Goal: Navigation & Orientation: Find specific page/section

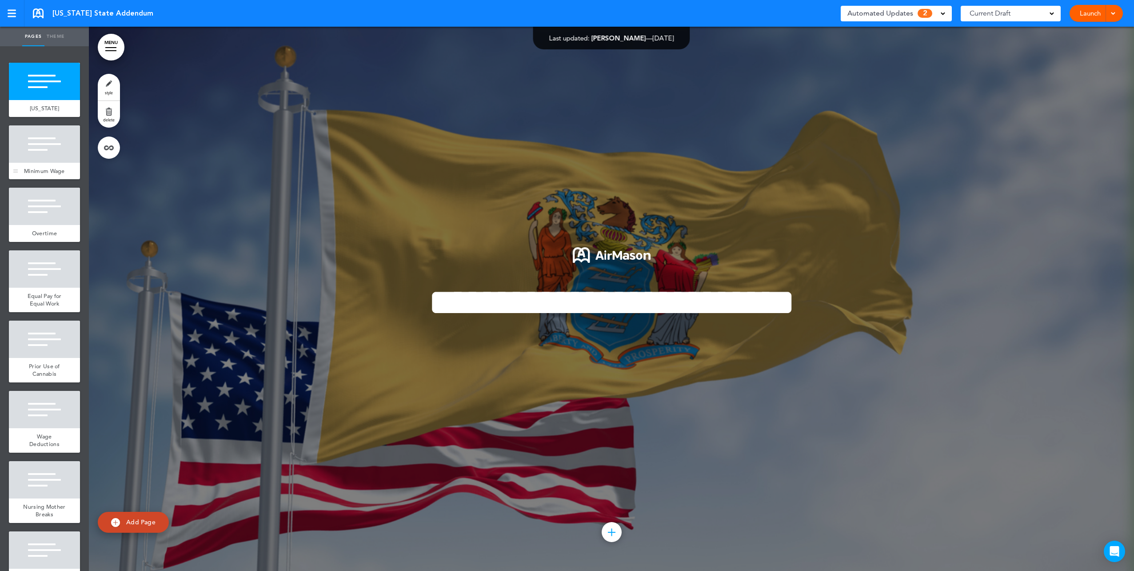
click at [27, 164] on div "Minimum Wage" at bounding box center [44, 171] width 71 height 17
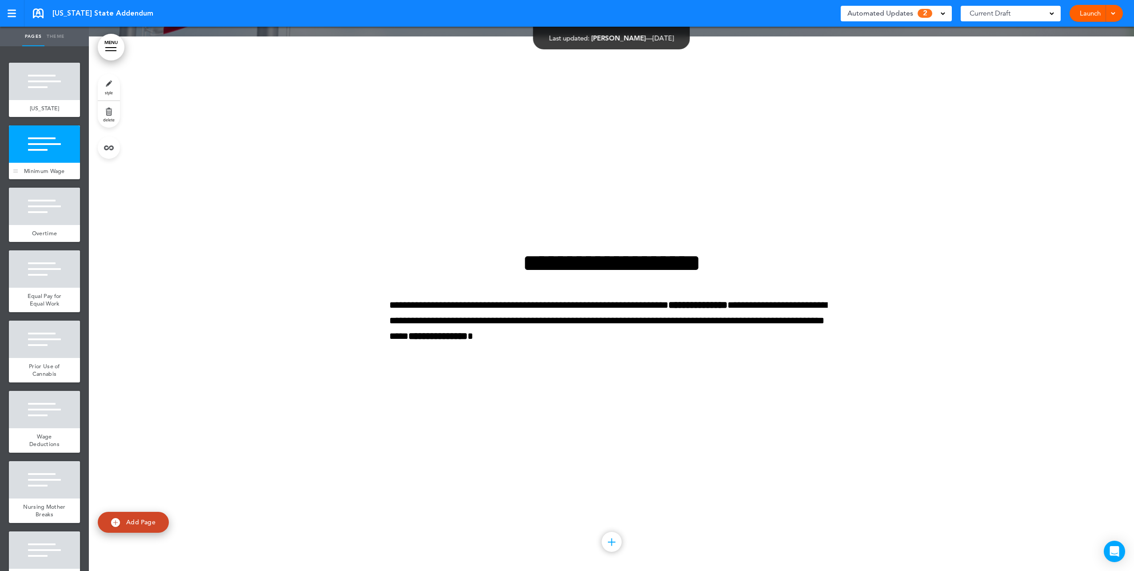
scroll to position [544, 0]
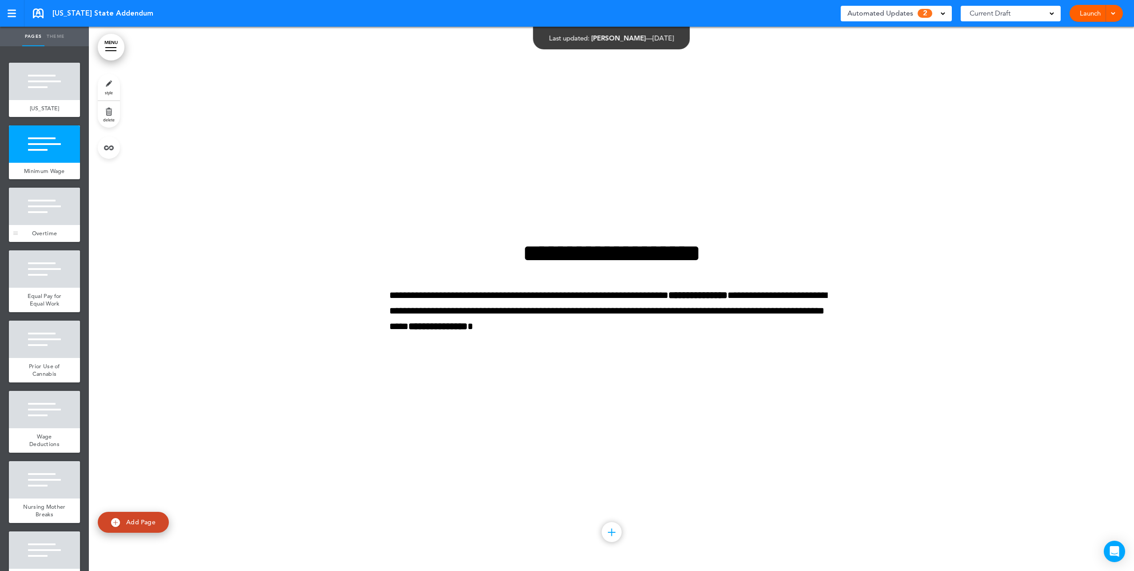
click at [48, 224] on div at bounding box center [44, 206] width 71 height 37
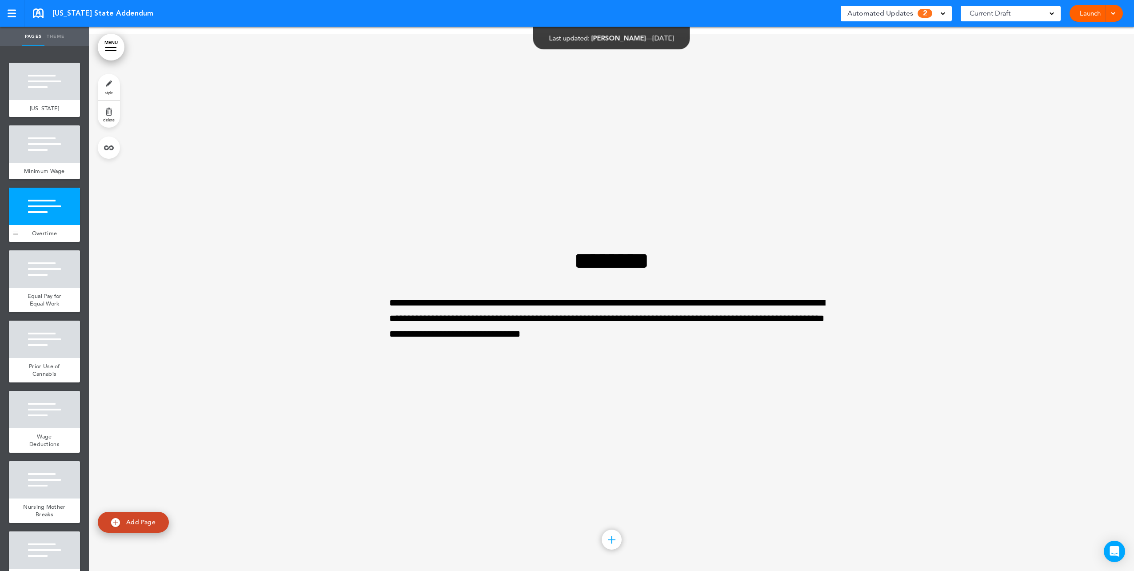
scroll to position [1088, 0]
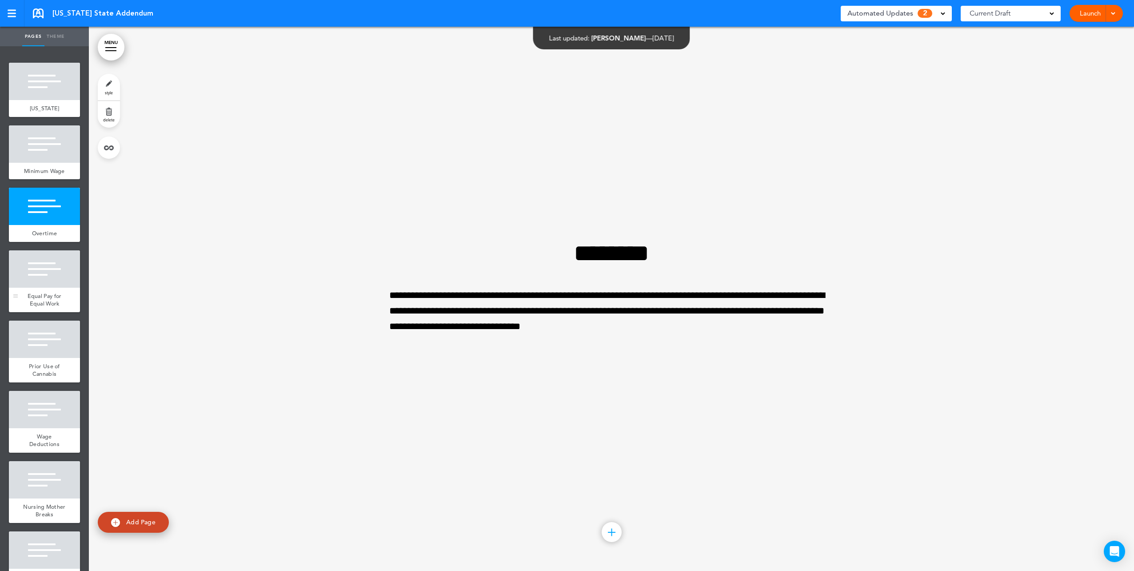
click at [53, 287] on div at bounding box center [44, 268] width 71 height 37
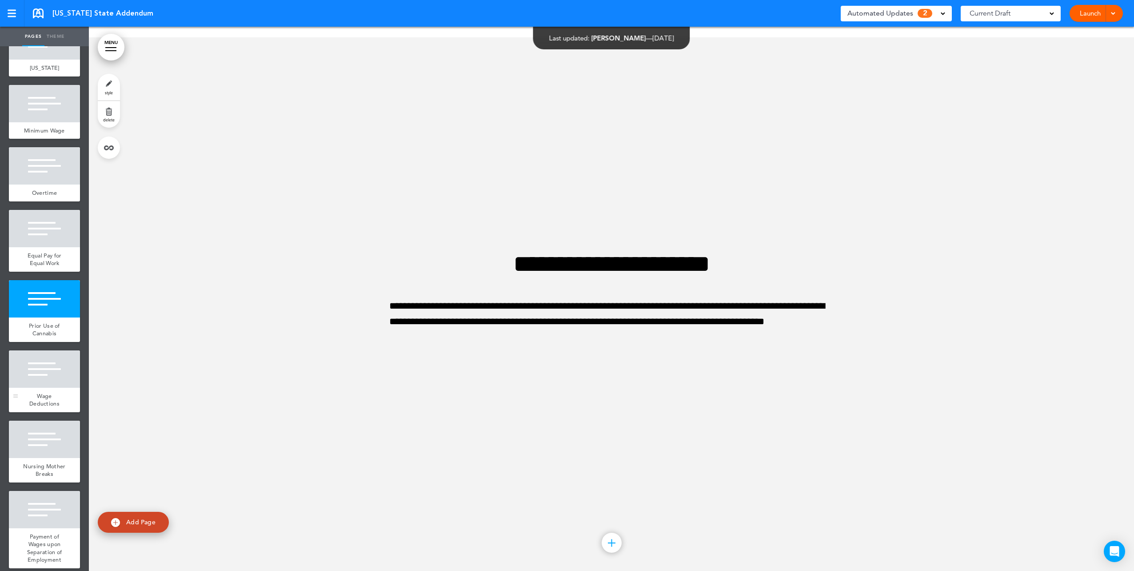
scroll to position [222, 0]
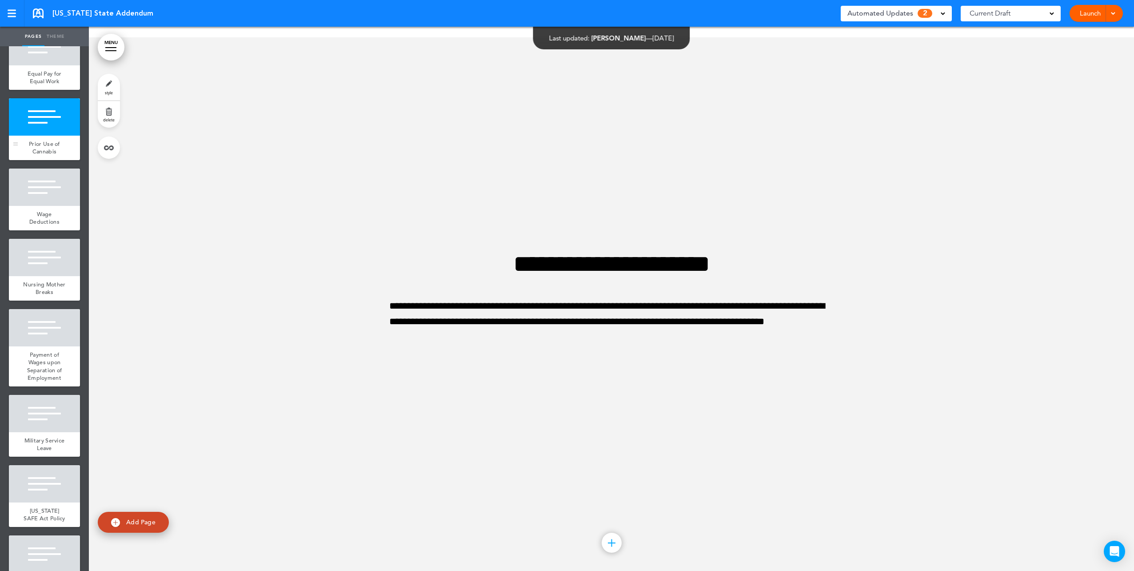
click at [48, 156] on span "Prior Use of Cannabis" at bounding box center [44, 148] width 31 height 16
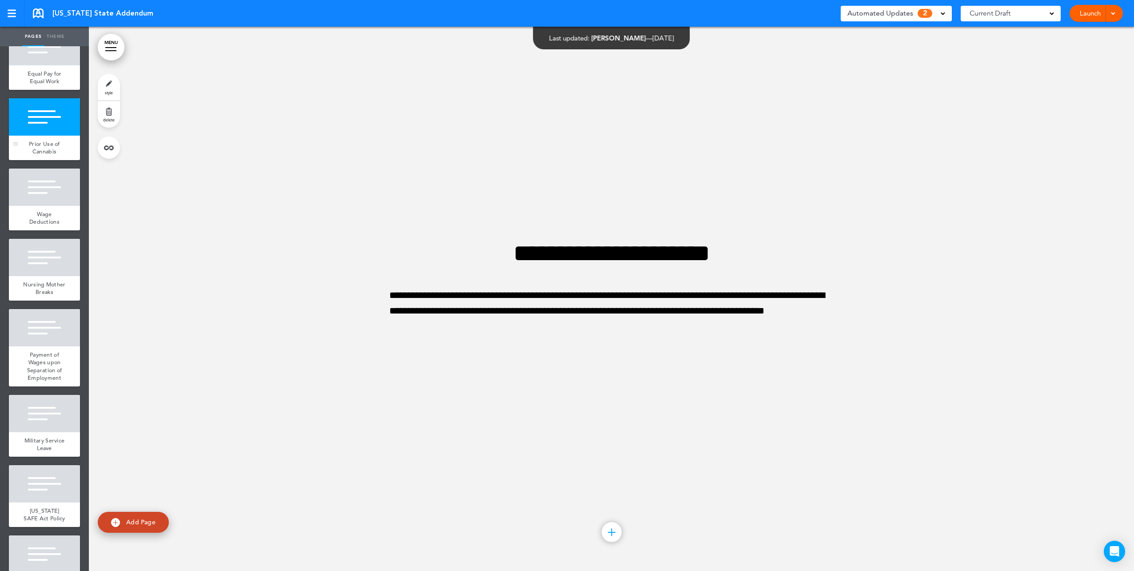
scroll to position [2176, 0]
click at [40, 206] on div at bounding box center [44, 186] width 71 height 37
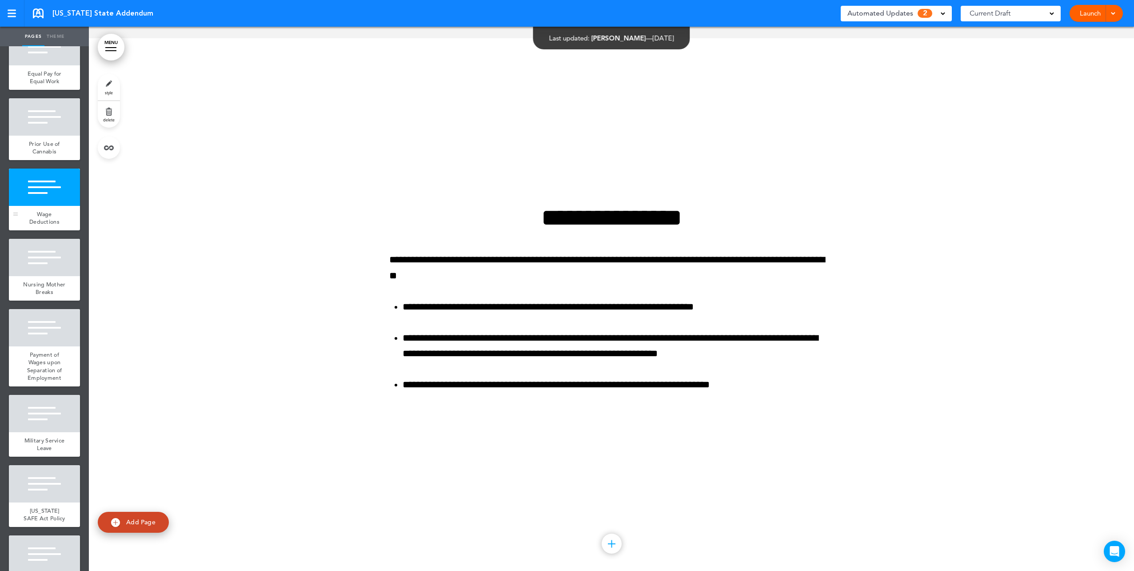
scroll to position [2720, 0]
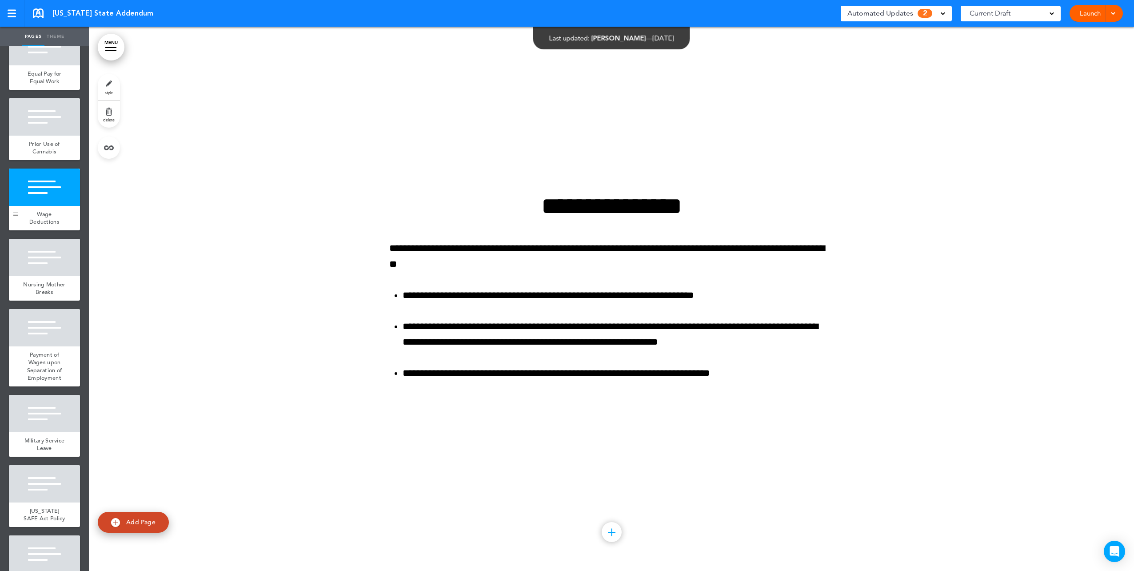
click at [17, 225] on div at bounding box center [15, 199] width 13 height 62
click at [36, 290] on span "Nursing Mother Breaks" at bounding box center [44, 288] width 42 height 16
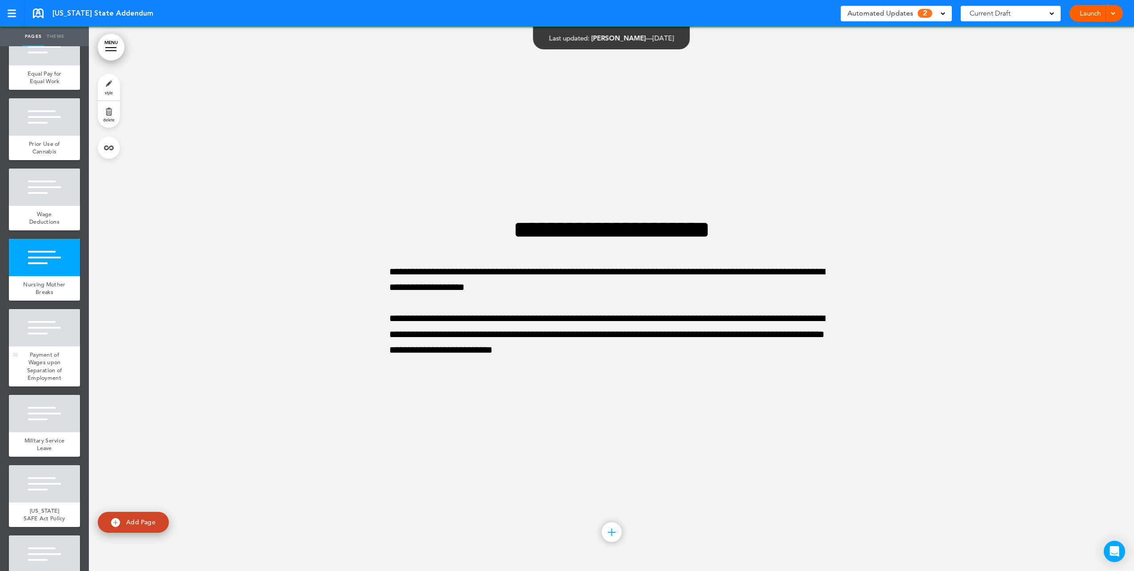
click at [46, 370] on span "Payment of Wages upon Separation of Employment" at bounding box center [44, 366] width 35 height 31
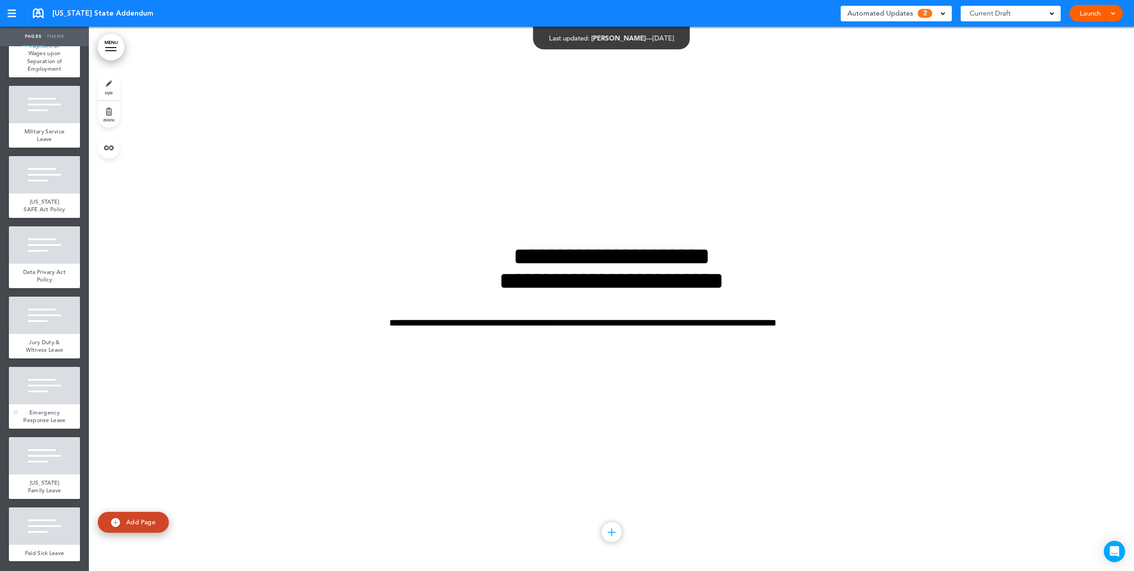
scroll to position [578, 0]
click at [49, 408] on span "Emergency Response Leave" at bounding box center [44, 416] width 42 height 16
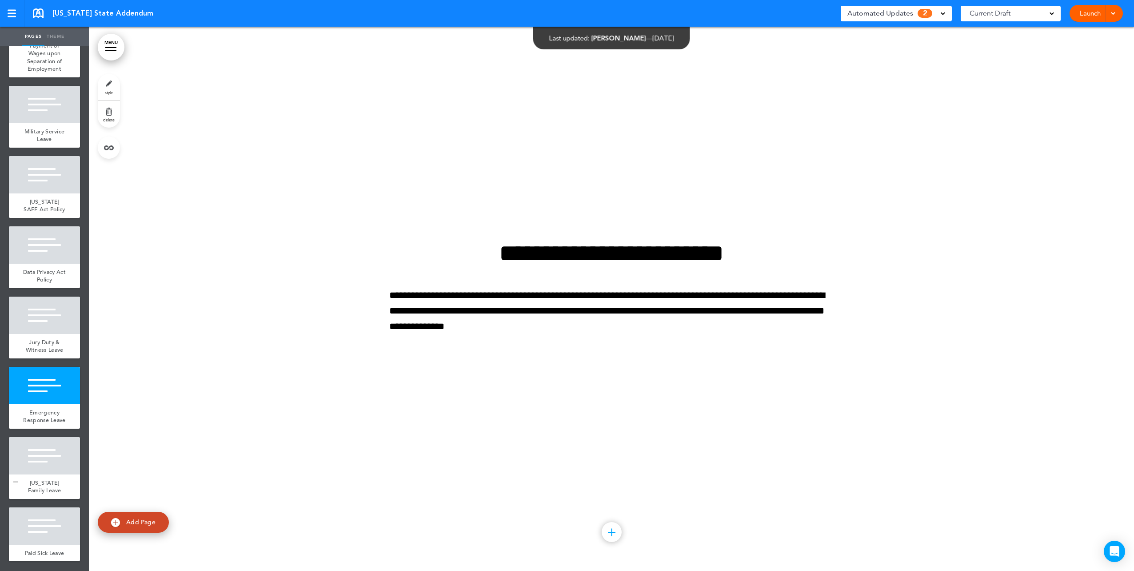
click at [47, 455] on div at bounding box center [44, 455] width 71 height 37
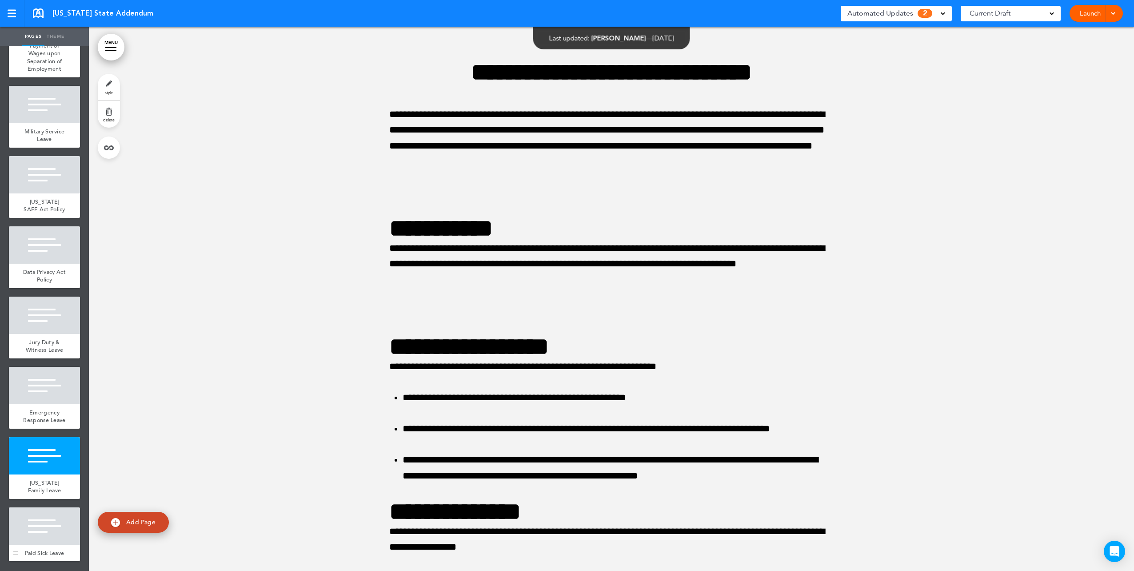
click at [60, 544] on div "Paid Sick Leave" at bounding box center [44, 552] width 71 height 17
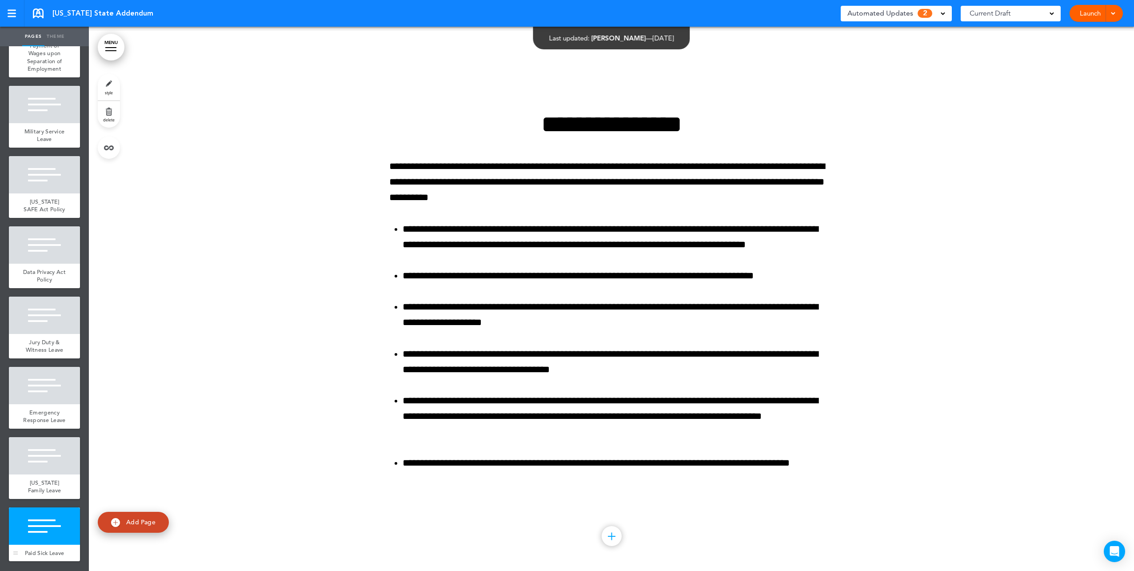
scroll to position [8652, 0]
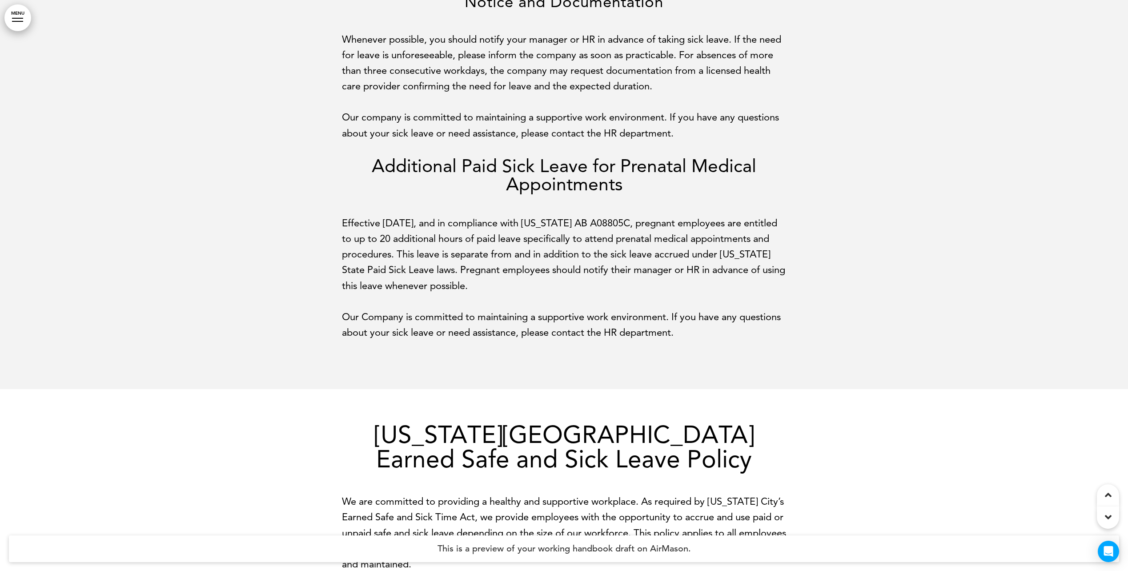
scroll to position [10134, 0]
